Goal: Check status: Check status

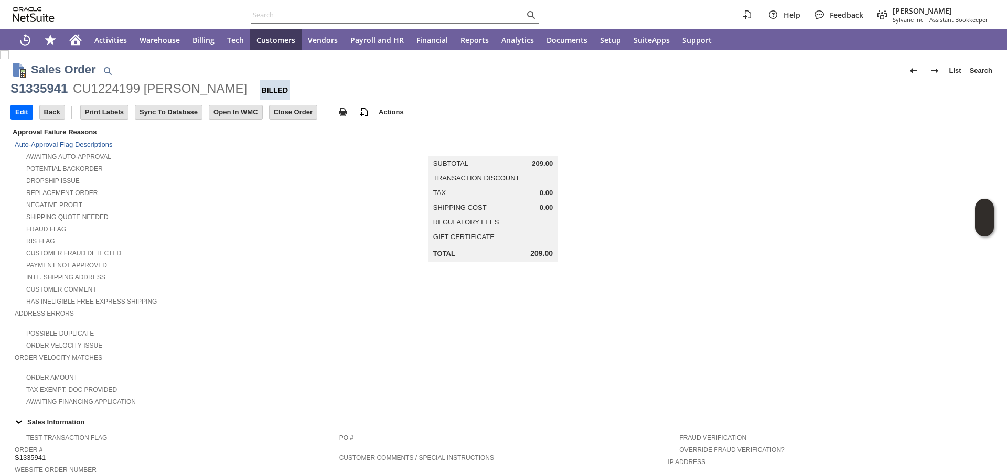
click at [301, 281] on div "Intl. Shipping Address" at bounding box center [177, 276] width 325 height 11
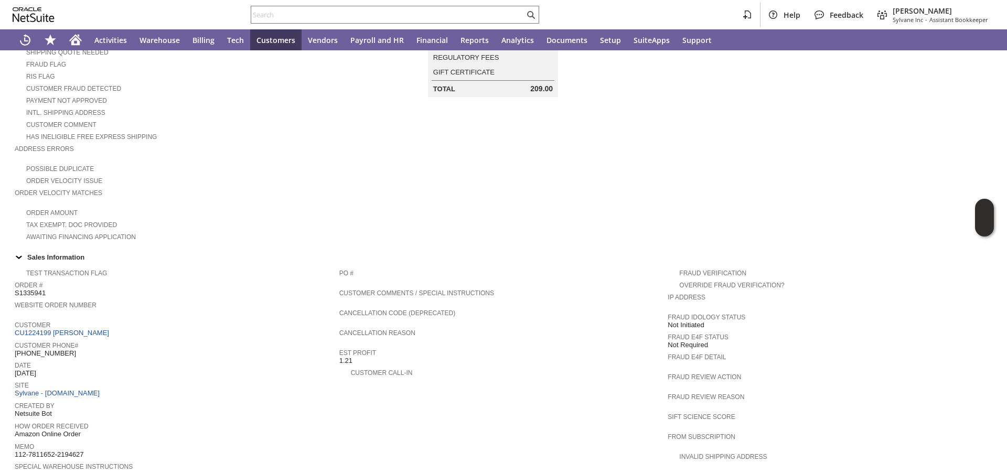
scroll to position [517, 0]
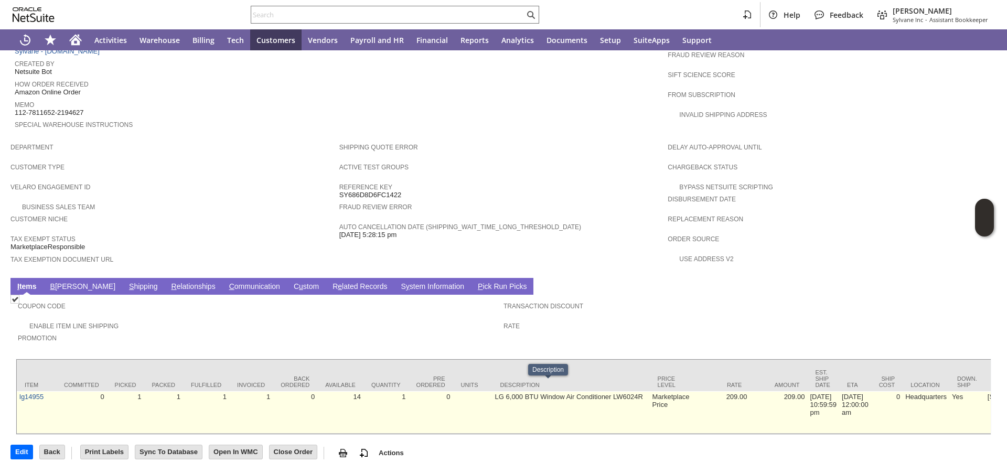
click at [492, 391] on td "LG 6,000 BTU Window Air Conditioner LW6024R" at bounding box center [570, 412] width 157 height 42
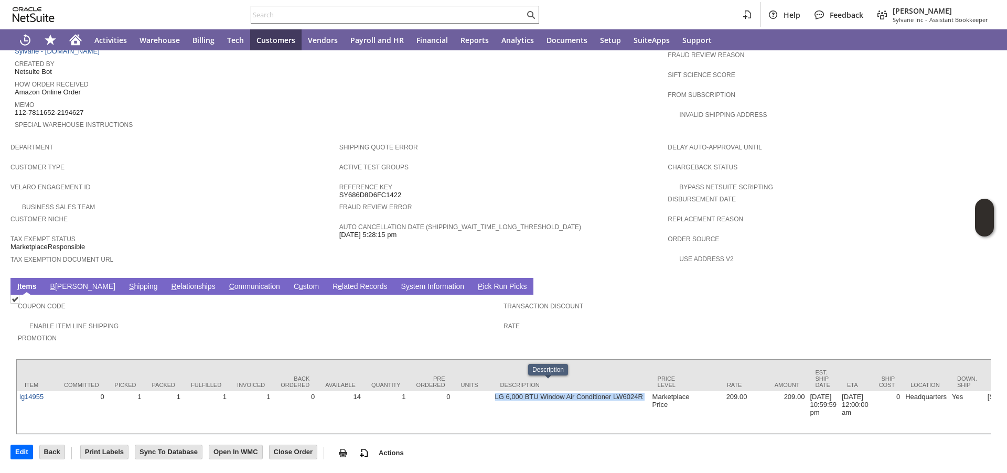
copy tr "LG 6,000 BTU Window Air Conditioner LW6024R"
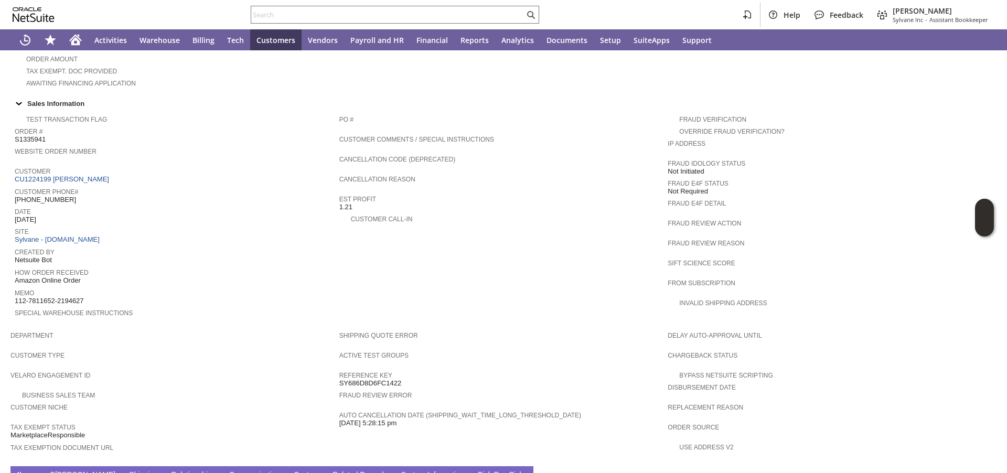
scroll to position [316, 0]
click at [37, 143] on span "S1335941" at bounding box center [30, 141] width 31 height 8
copy span "S1335941"
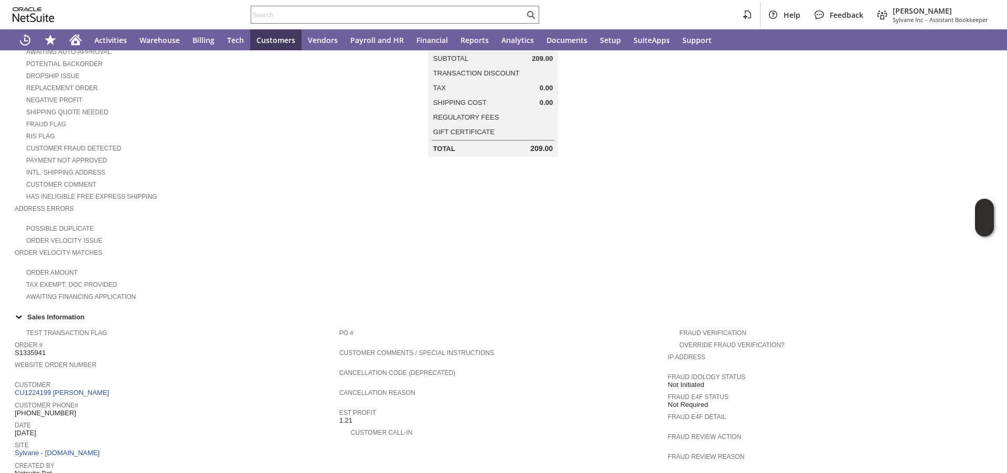
scroll to position [0, 0]
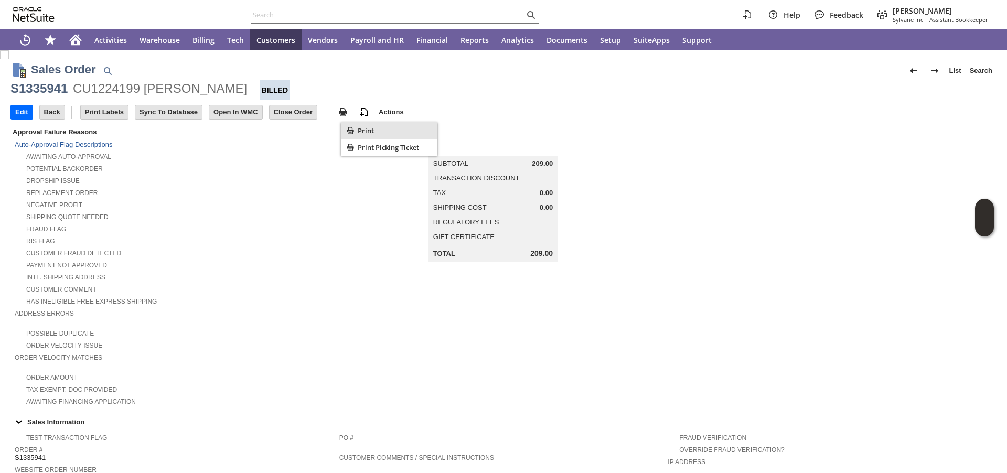
click at [353, 129] on icon "Print" at bounding box center [350, 130] width 10 height 10
click at [287, 200] on div "Negative Profit" at bounding box center [177, 203] width 325 height 11
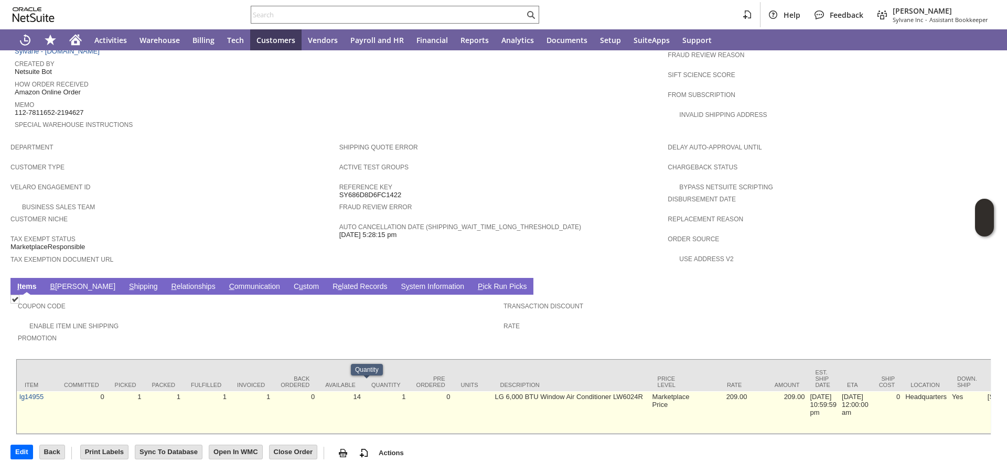
click at [28, 391] on td "lg14955" at bounding box center [36, 412] width 39 height 42
click at [30, 393] on link "lg14955" at bounding box center [31, 397] width 24 height 8
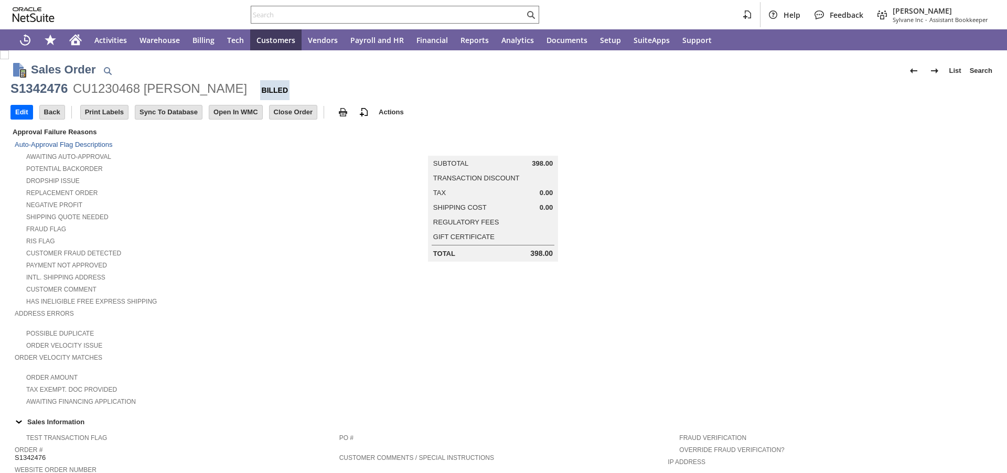
click at [55, 91] on div "S1342476" at bounding box center [38, 88] width 57 height 17
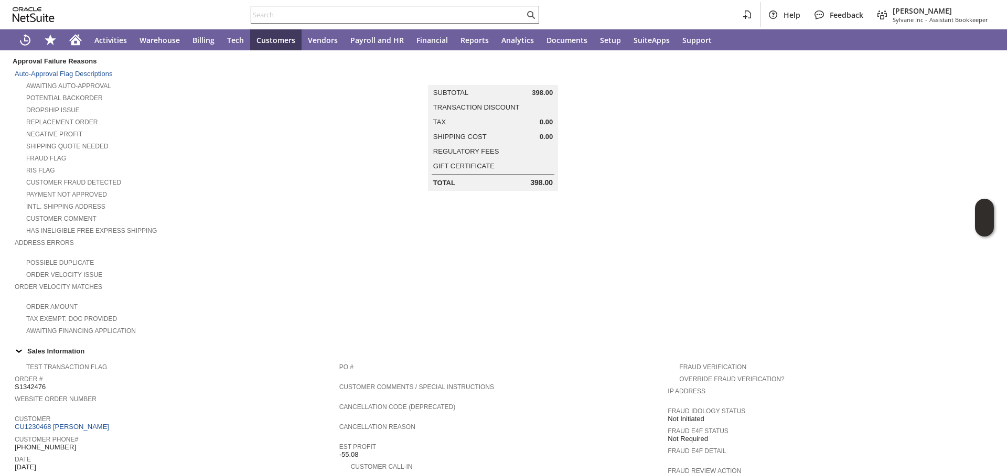
scroll to position [76, 0]
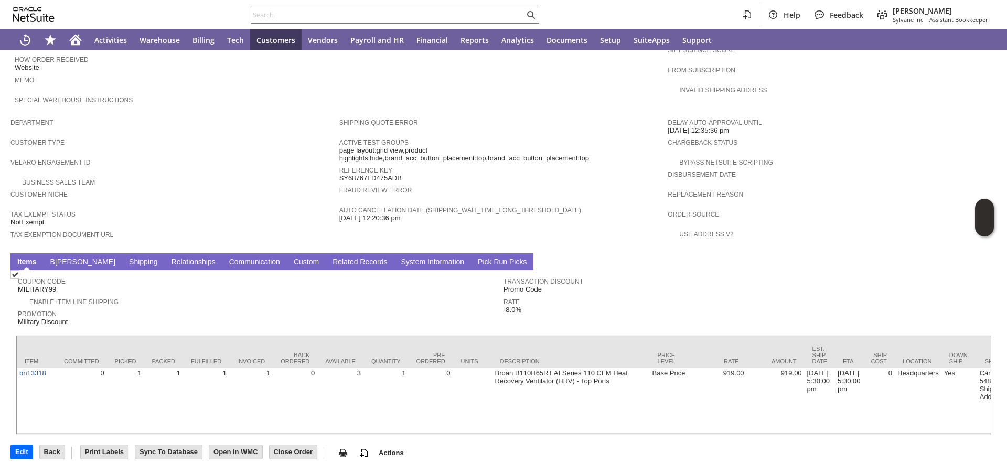
scroll to position [542, 0]
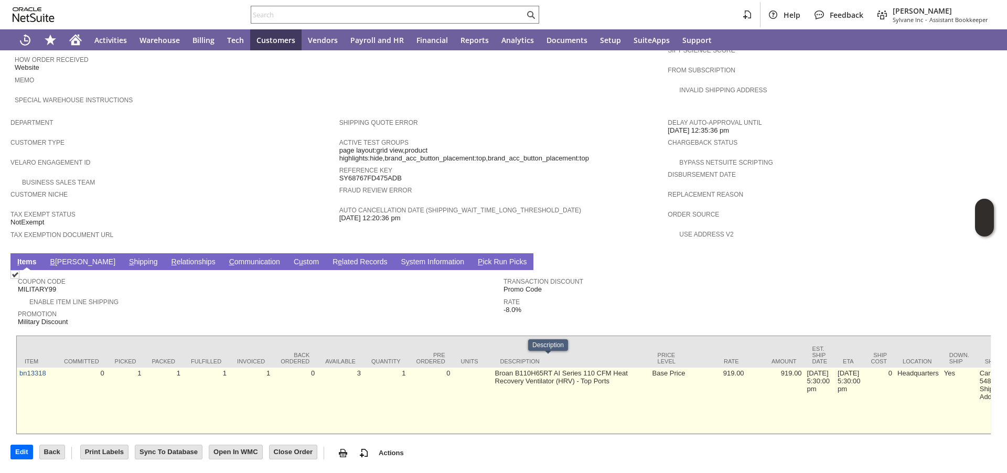
click at [496, 368] on td "Broan B110H65RT AI Series 110 CFM Heat Recovery Ventilator (HRV) - Top Ports" at bounding box center [570, 401] width 157 height 66
copy tr "Broan B110H65RT AI Series 110 CFM Heat Recovery Ventilator (HRV) - Top Ports"
click at [495, 368] on td "Broan B110H65RT AI Series 110 CFM Heat Recovery Ventilator (HRV) - Top Ports" at bounding box center [570, 401] width 157 height 66
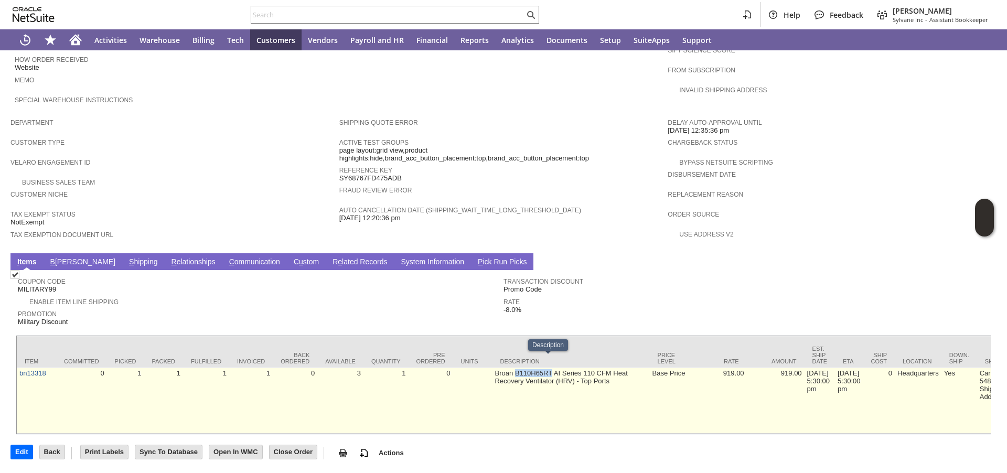
click at [495, 368] on td "Broan B110H65RT AI Series 110 CFM Heat Recovery Ventilator (HRV) - Top Ports" at bounding box center [570, 401] width 157 height 66
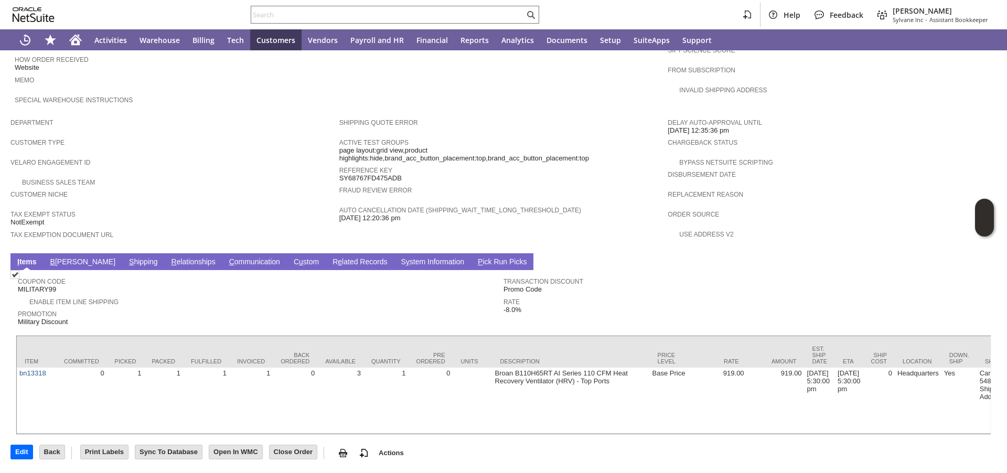
click at [180, 142] on div "Customer Type" at bounding box center [172, 145] width 324 height 19
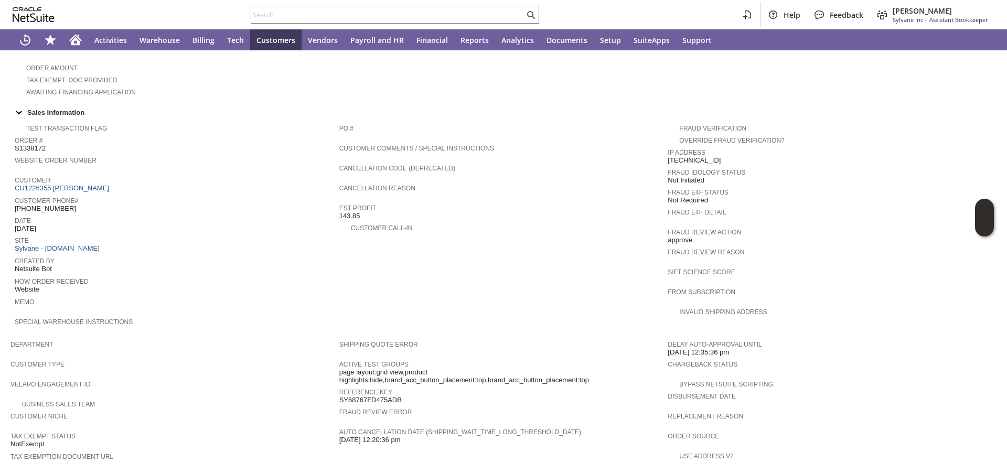
scroll to position [0, 0]
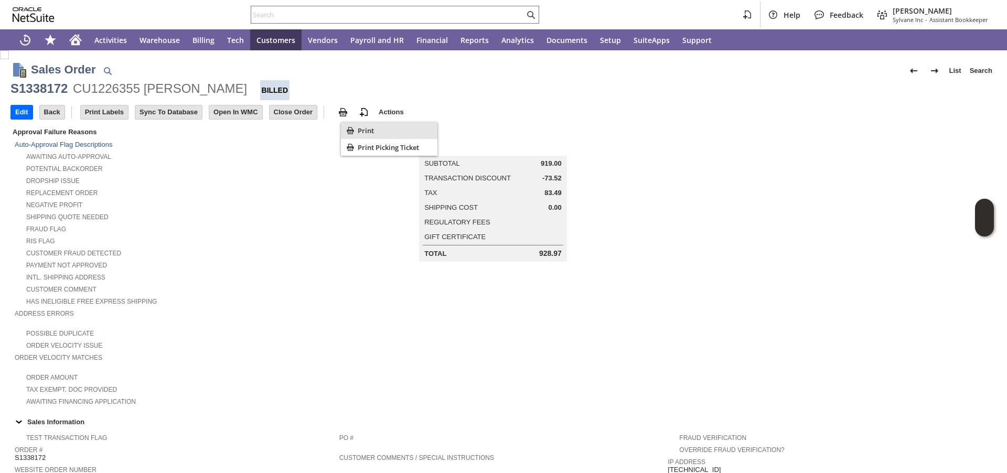
click at [355, 131] on icon "Print" at bounding box center [350, 130] width 10 height 10
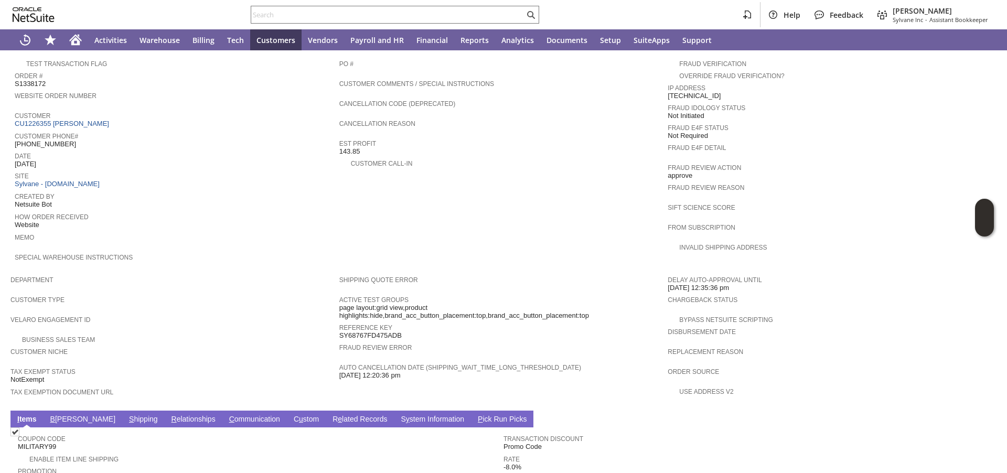
click at [31, 83] on span "S1338172" at bounding box center [30, 84] width 31 height 8
copy span "S1338172"
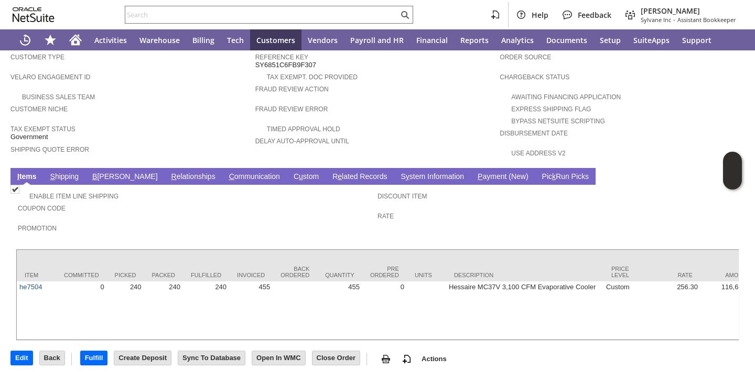
scroll to position [201, 0]
